Goal: Information Seeking & Learning: Understand process/instructions

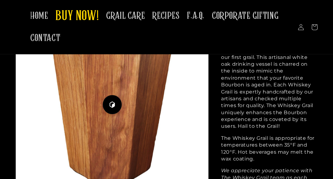
scroll to position [649, 0]
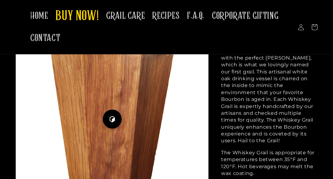
click at [120, 11] on span "GRAIL CARE" at bounding box center [125, 16] width 39 height 12
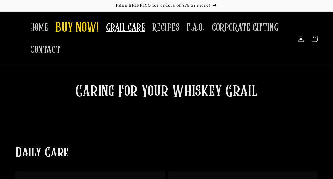
click at [156, 24] on span "RECIPES" at bounding box center [165, 28] width 27 height 12
